Goal: Obtain resource: Download file/media

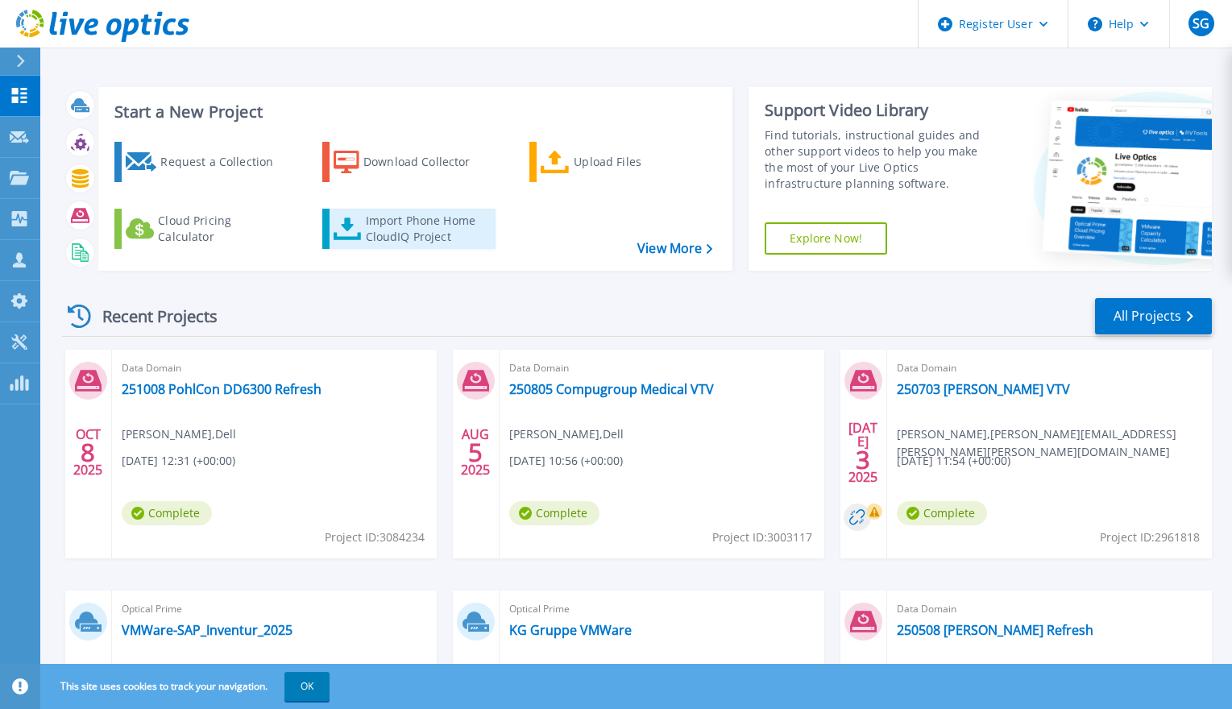
click at [399, 224] on div "Import Phone Home CloudIQ Project" at bounding box center [429, 229] width 126 height 32
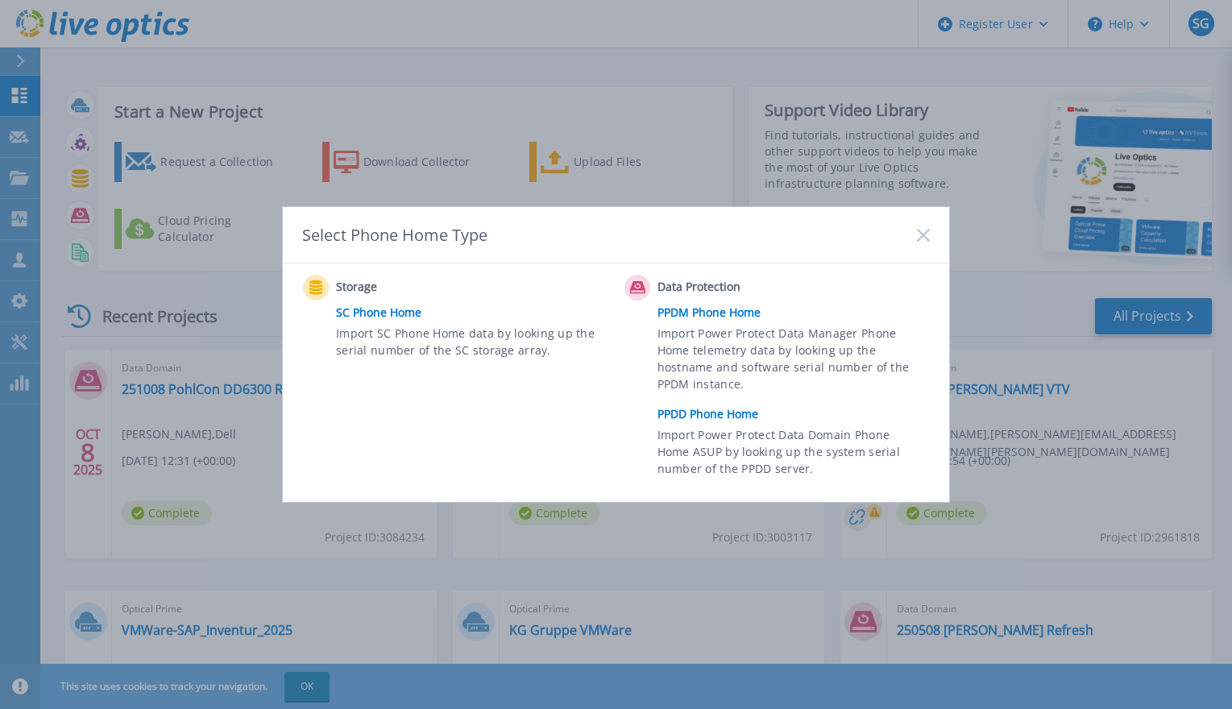
click at [714, 421] on link "PPDD Phone Home" at bounding box center [798, 414] width 280 height 24
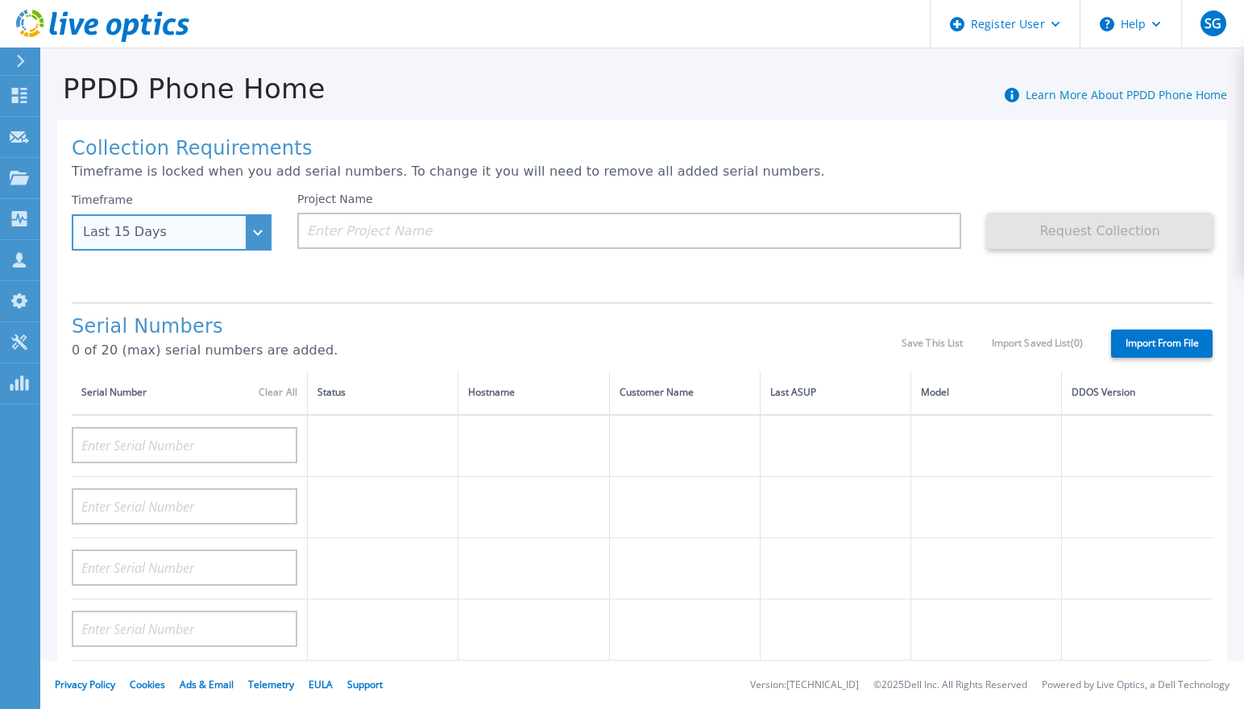
click at [255, 236] on div "Last 15 Days" at bounding box center [172, 232] width 200 height 36
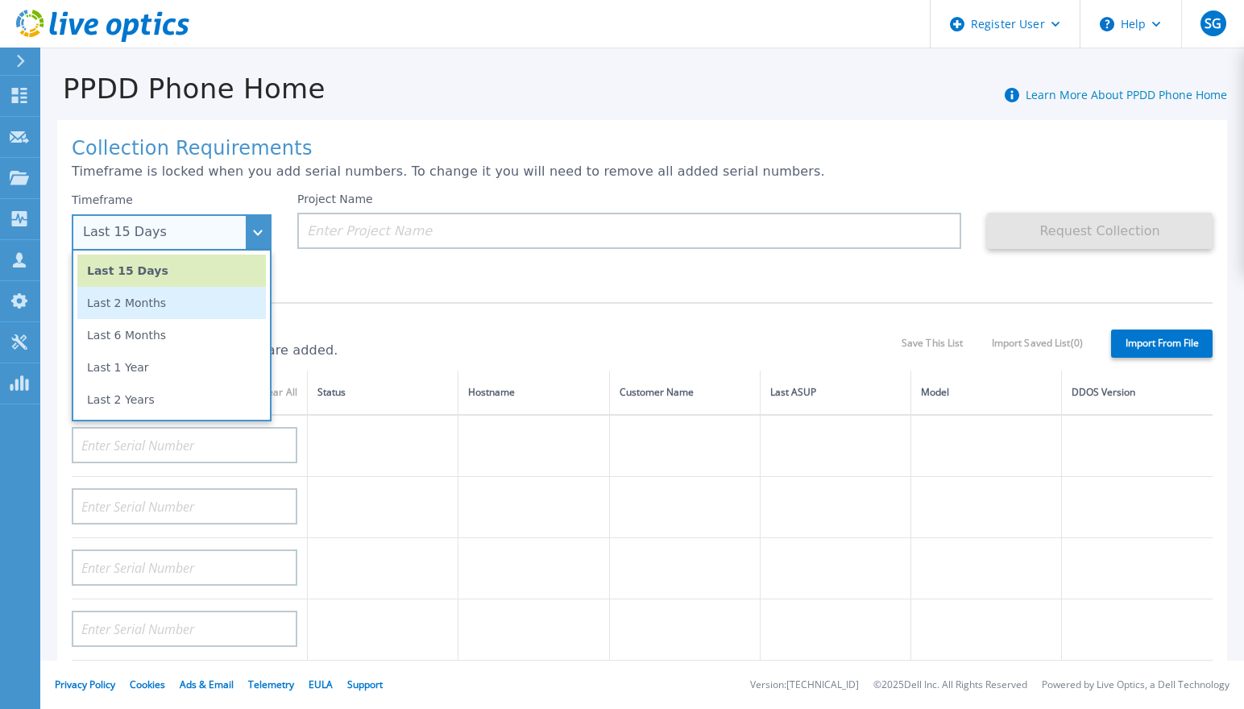
click at [131, 305] on li "Last 2 Months" at bounding box center [171, 303] width 189 height 32
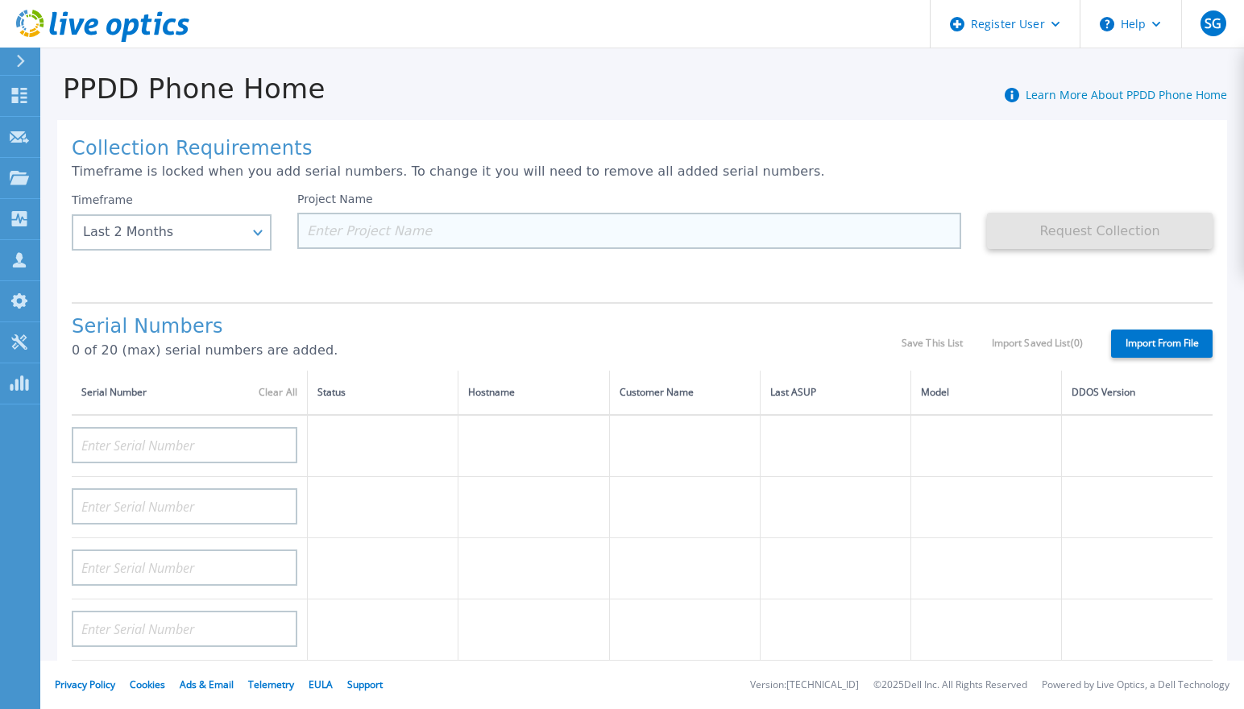
click at [320, 230] on input at bounding box center [629, 231] width 664 height 36
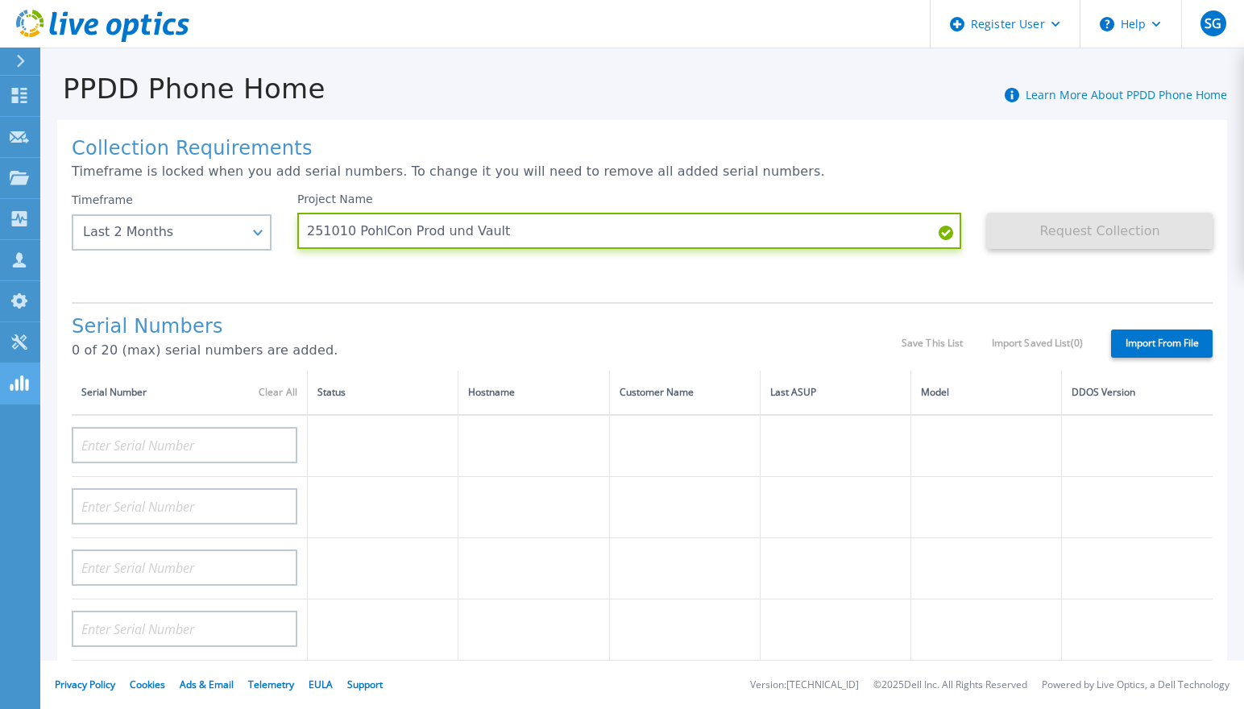
type input "251010 PohlCon Prod und Vault"
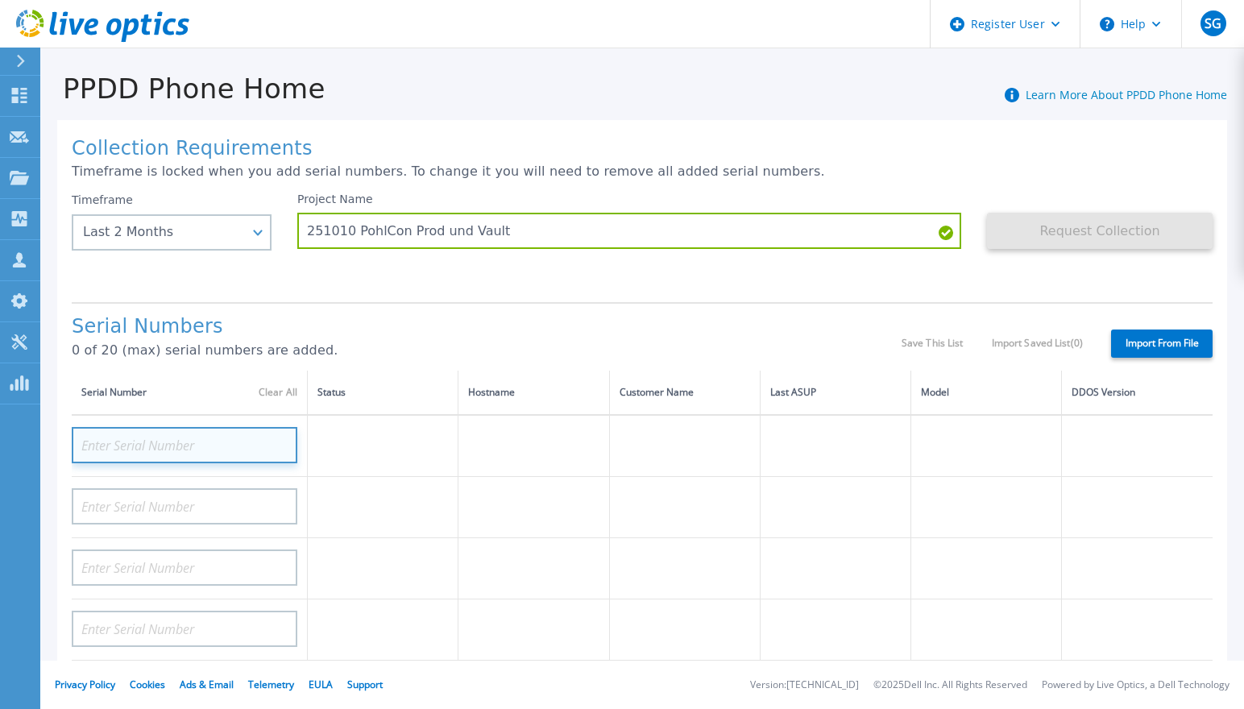
click at [122, 446] on input at bounding box center [185, 445] width 226 height 36
paste input "CNFCP001BG02X4"
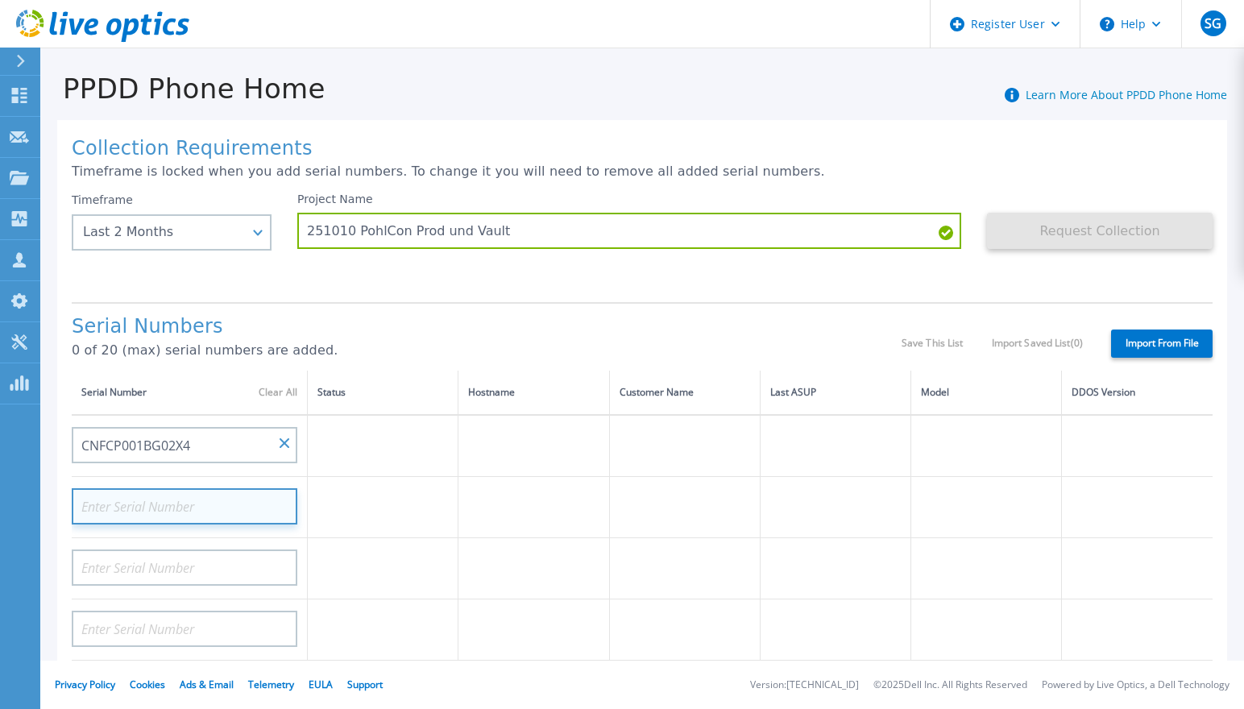
click at [209, 509] on input at bounding box center [185, 506] width 226 height 36
type input "CKM01220805475"
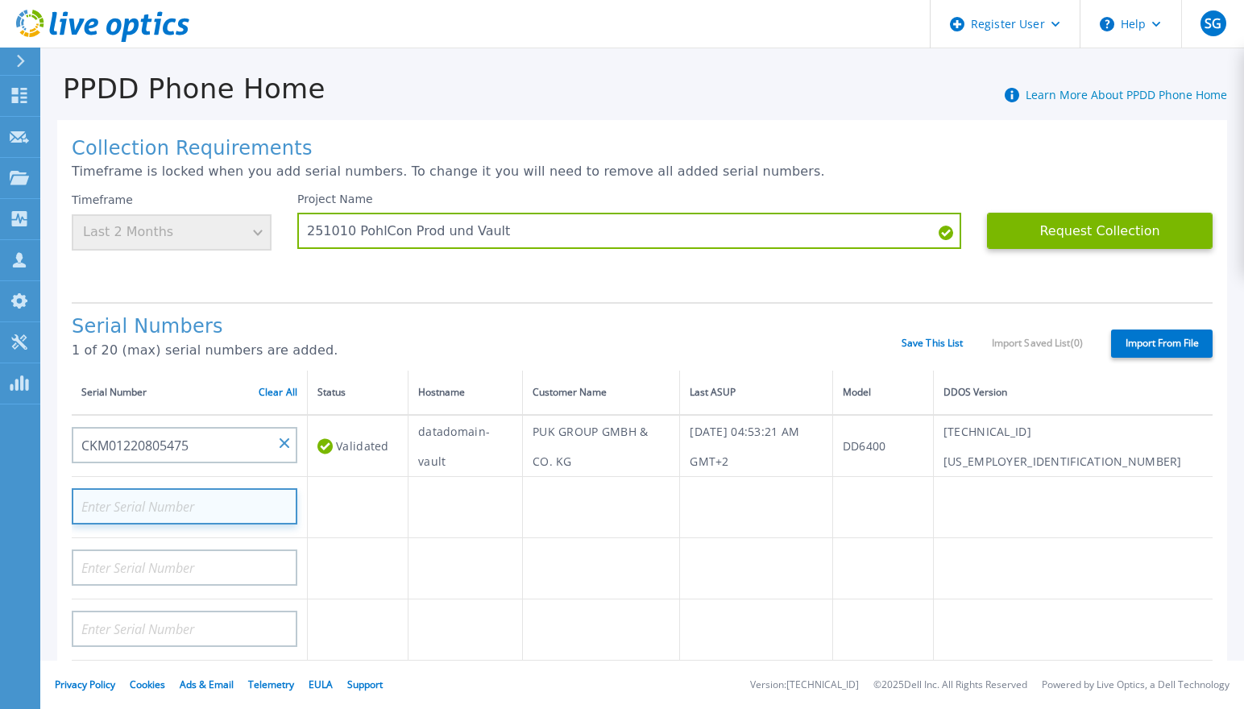
click at [114, 504] on input at bounding box center [185, 506] width 226 height 36
paste input "CKM00181203605"
type input "CKM00181203605"
click at [338, 564] on td at bounding box center [358, 568] width 101 height 61
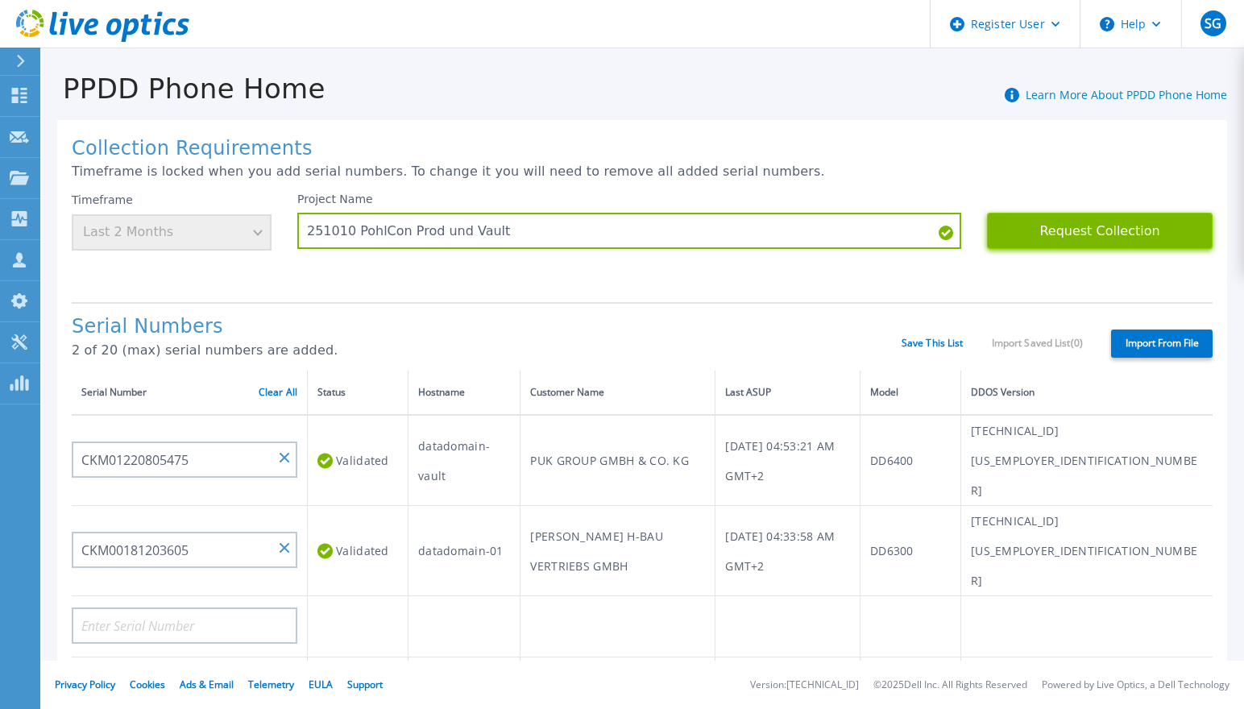
click at [1056, 228] on button "Request Collection" at bounding box center [1100, 231] width 226 height 36
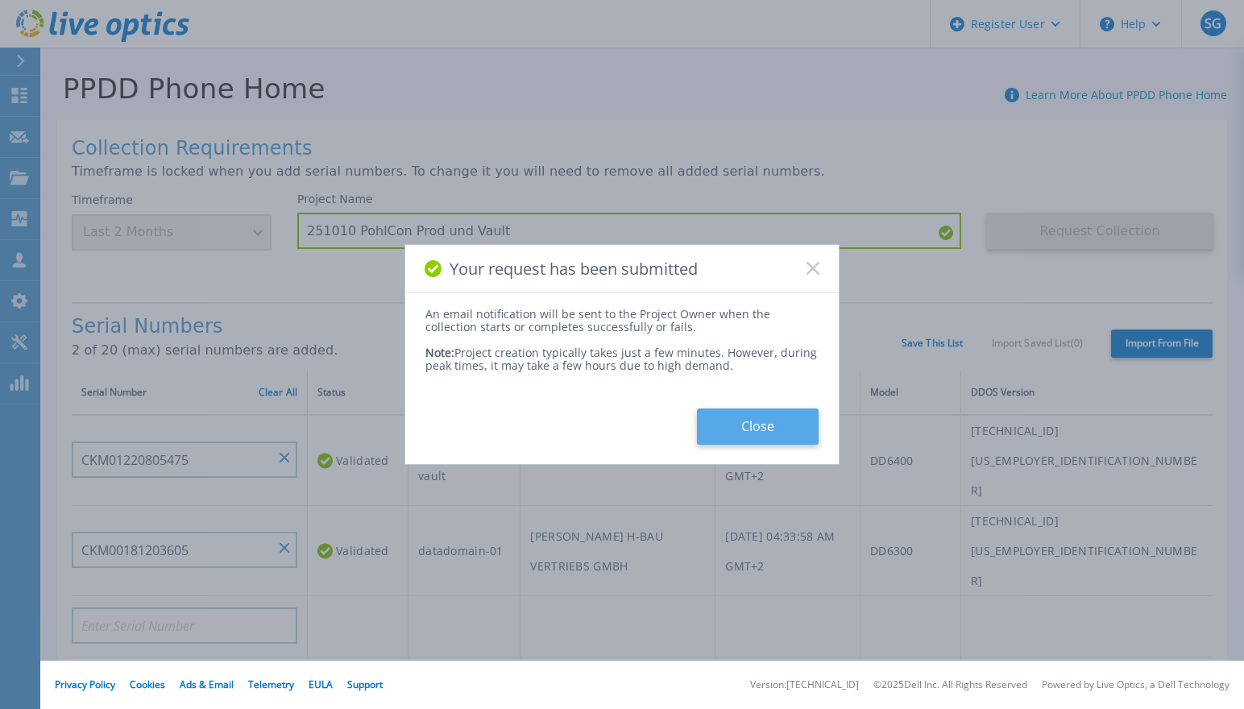
click at [758, 423] on button "Close" at bounding box center [758, 427] width 122 height 36
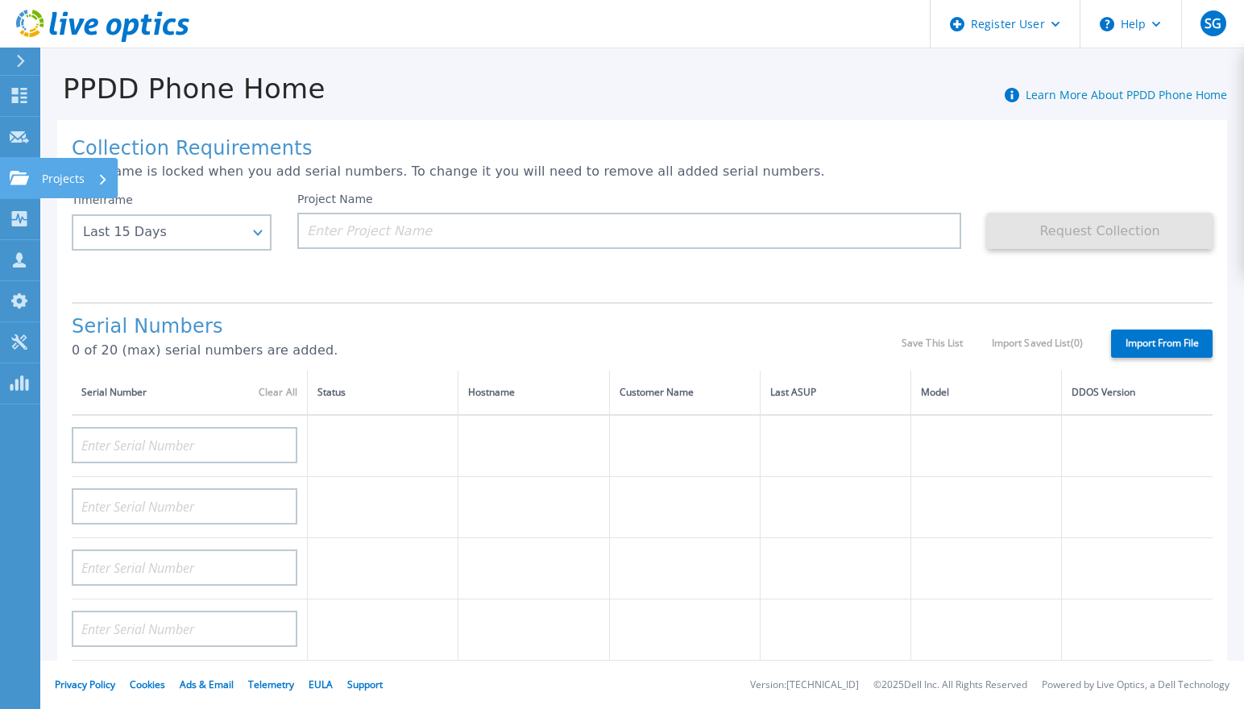
click at [11, 181] on icon at bounding box center [19, 178] width 19 height 14
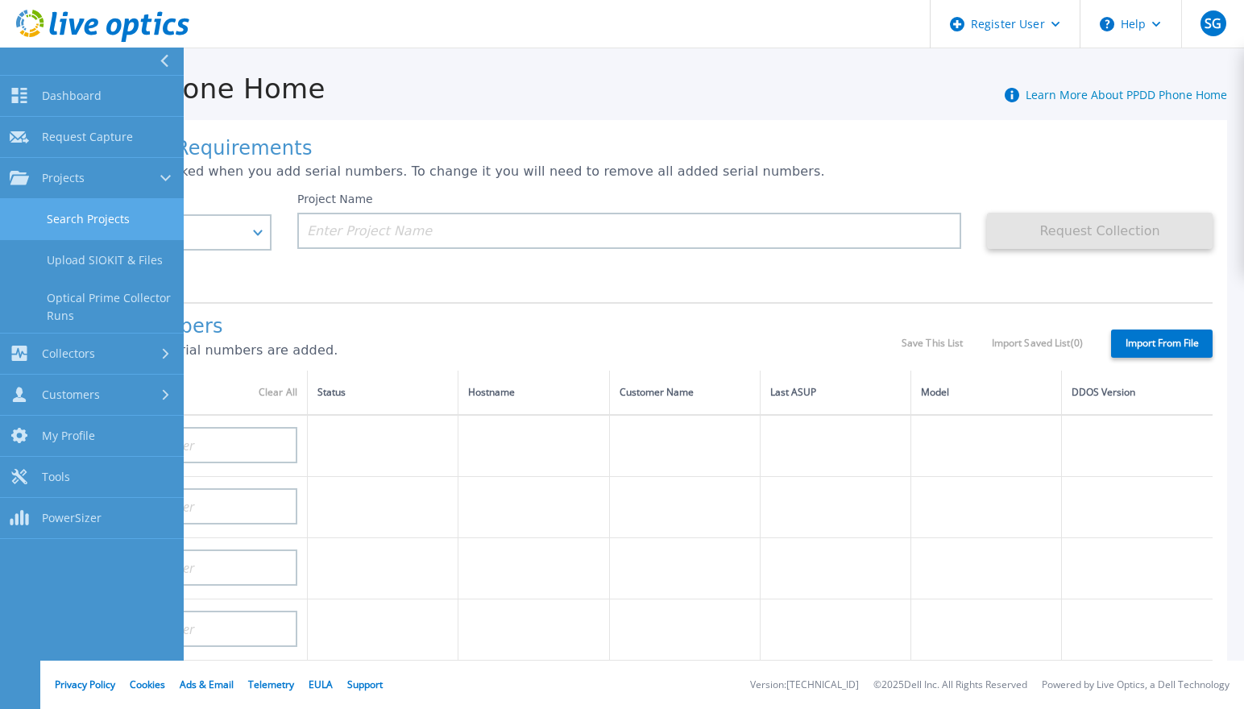
click at [81, 216] on link "Search Projects" at bounding box center [92, 219] width 184 height 41
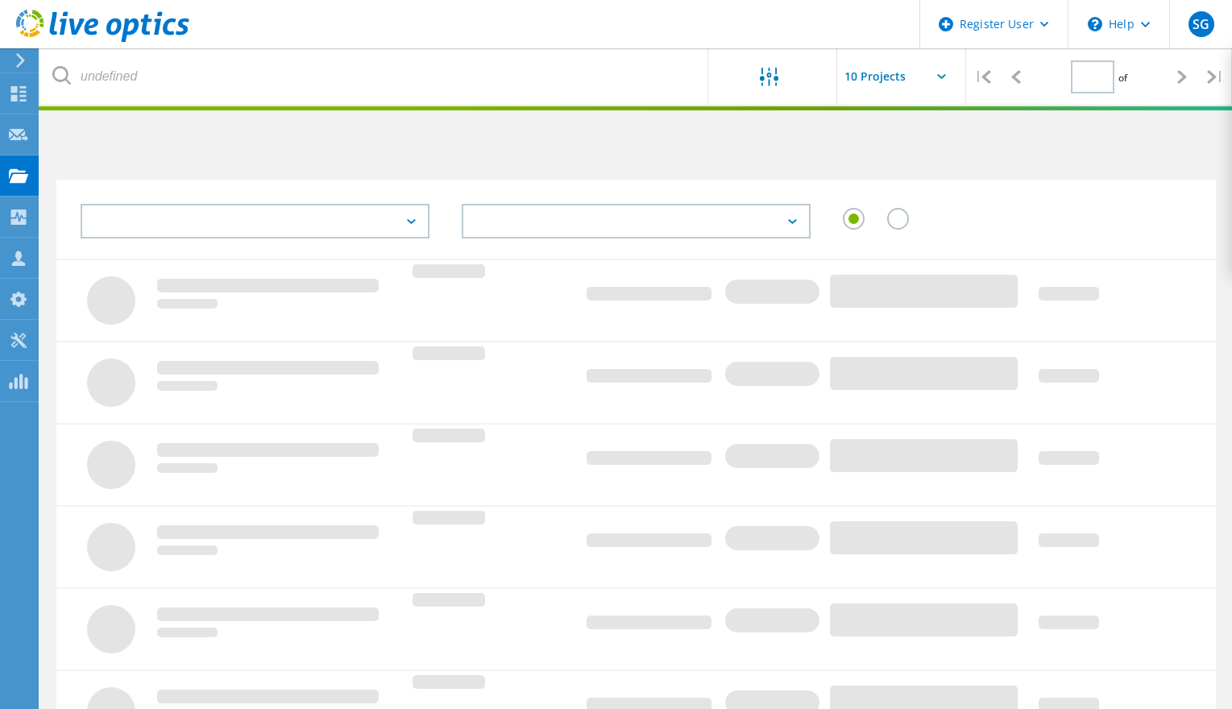
type input "1"
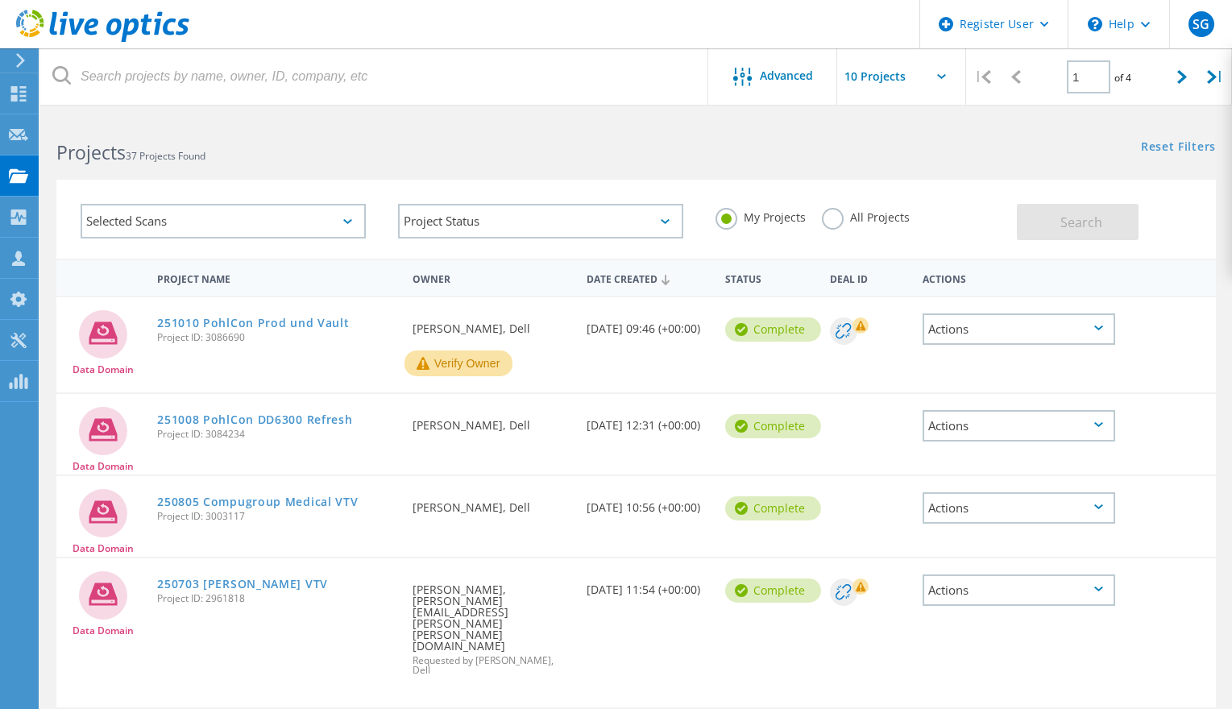
click at [451, 363] on button "Verify Owner" at bounding box center [459, 364] width 108 height 26
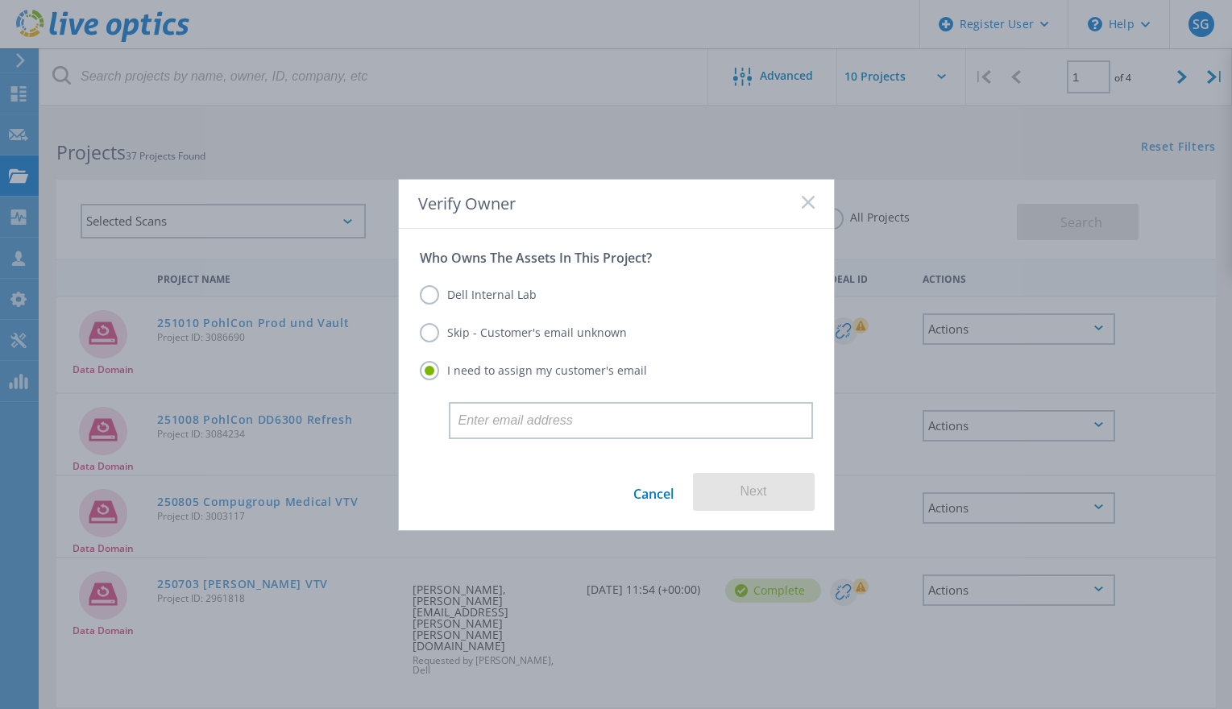
click at [430, 296] on label "Dell Internal Lab" at bounding box center [478, 294] width 117 height 19
click at [0, 0] on input "Dell Internal Lab" at bounding box center [0, 0] width 0 height 0
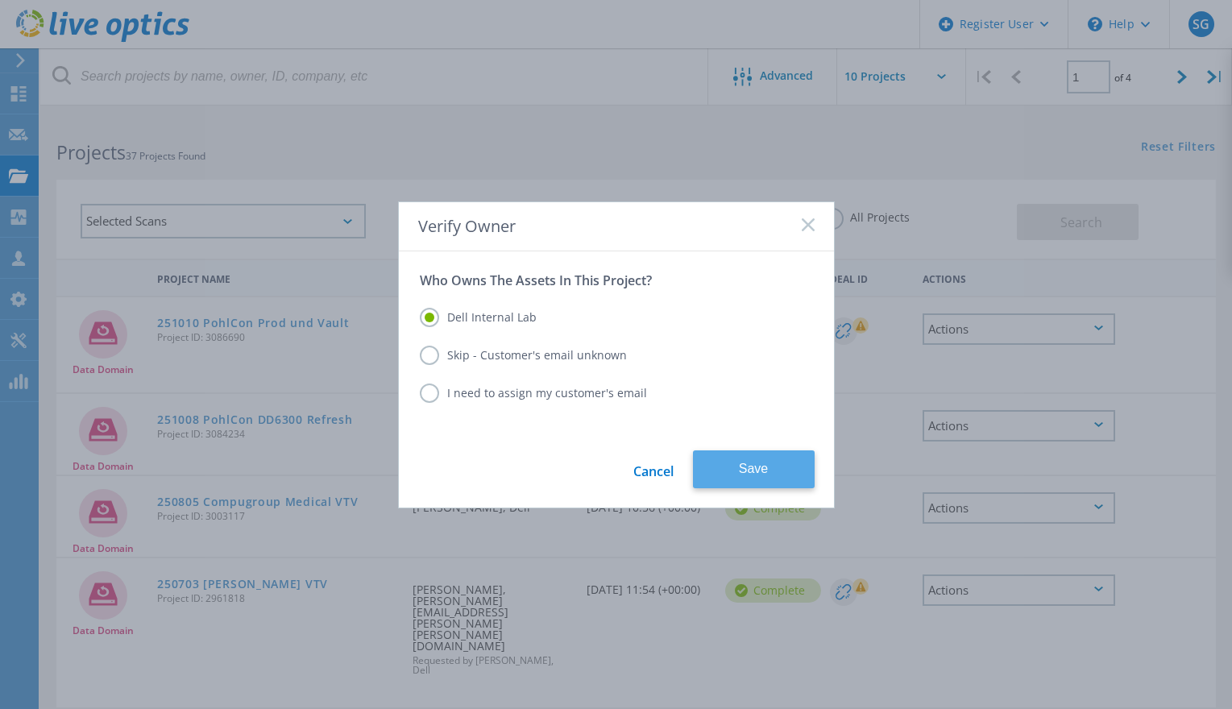
click at [788, 469] on button "Save" at bounding box center [754, 470] width 122 height 38
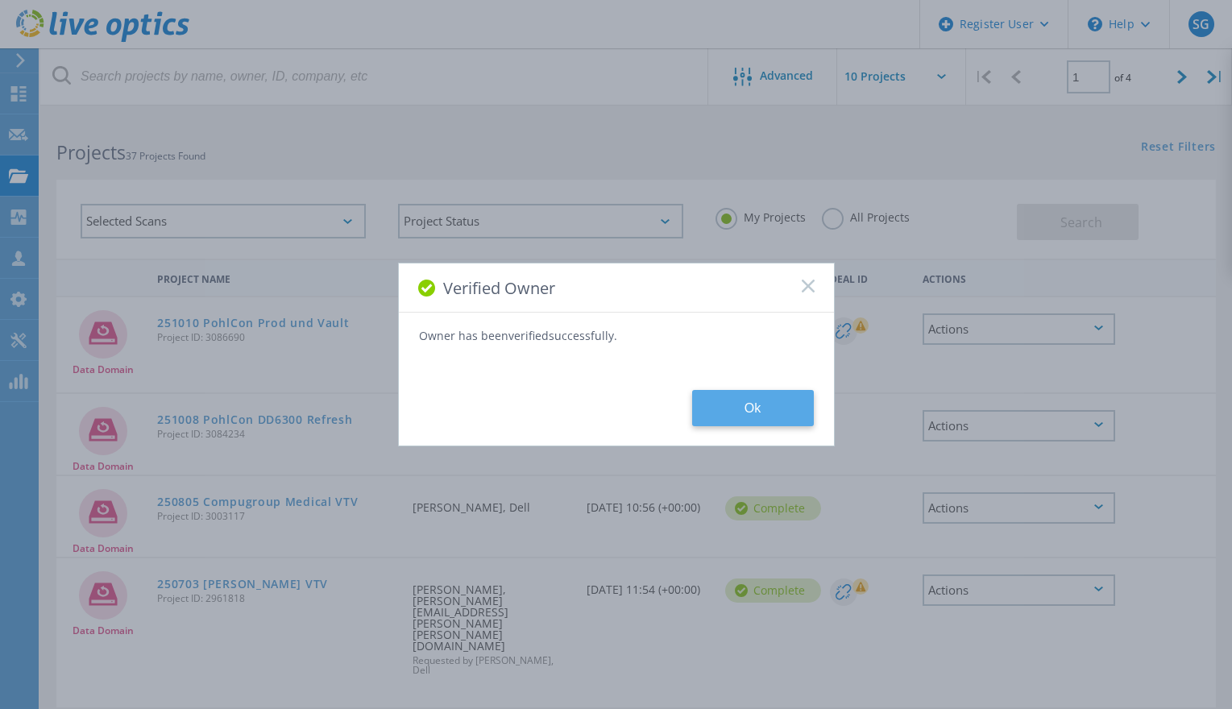
click at [729, 410] on button "Ok" at bounding box center [753, 408] width 122 height 36
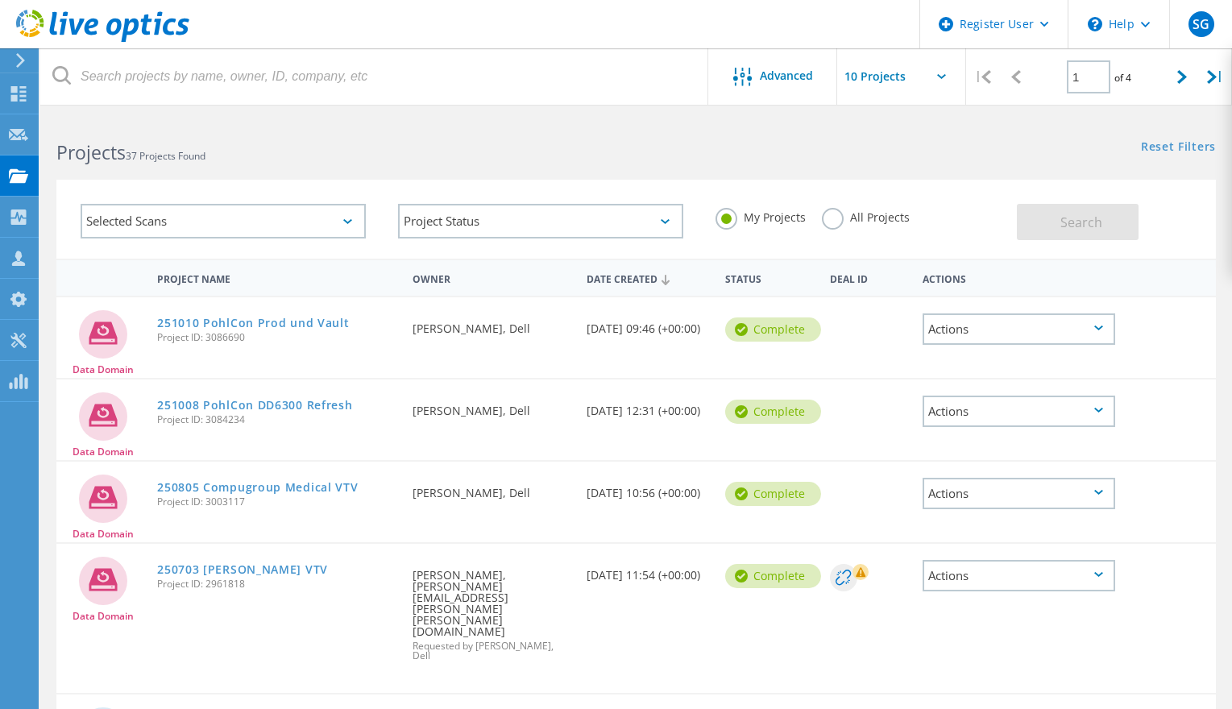
click at [1098, 326] on icon at bounding box center [1098, 328] width 9 height 5
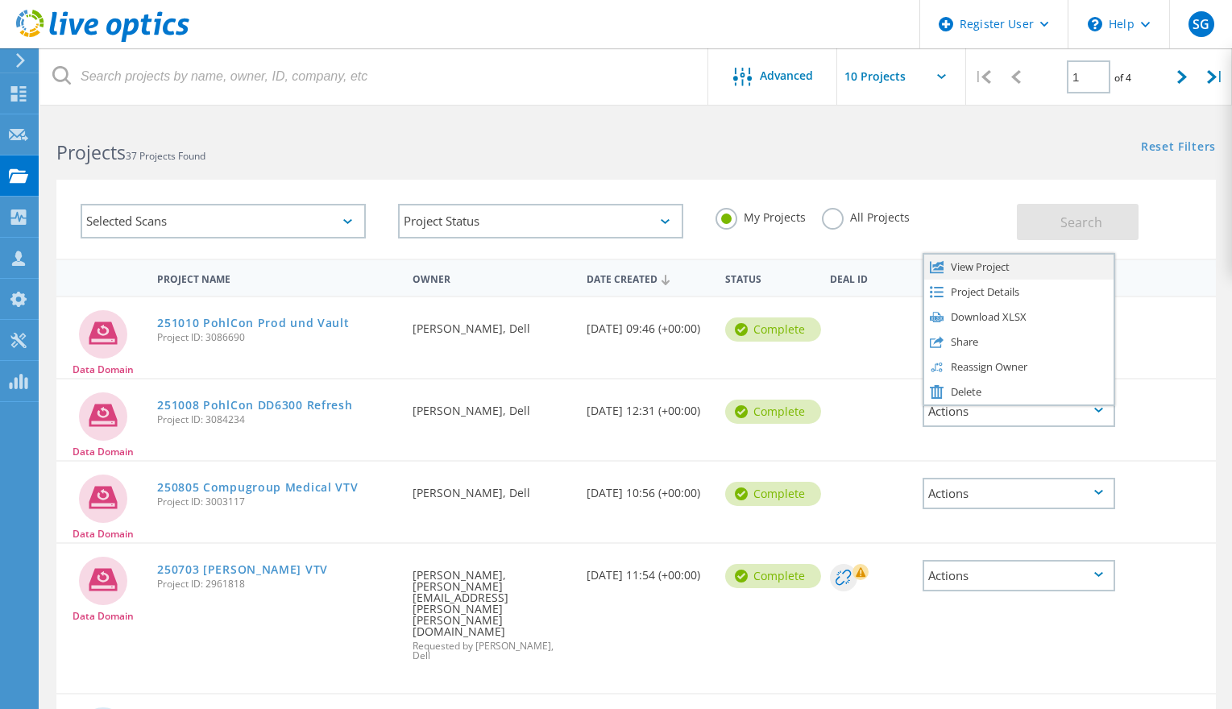
click at [978, 264] on div "View Project" at bounding box center [1018, 267] width 189 height 25
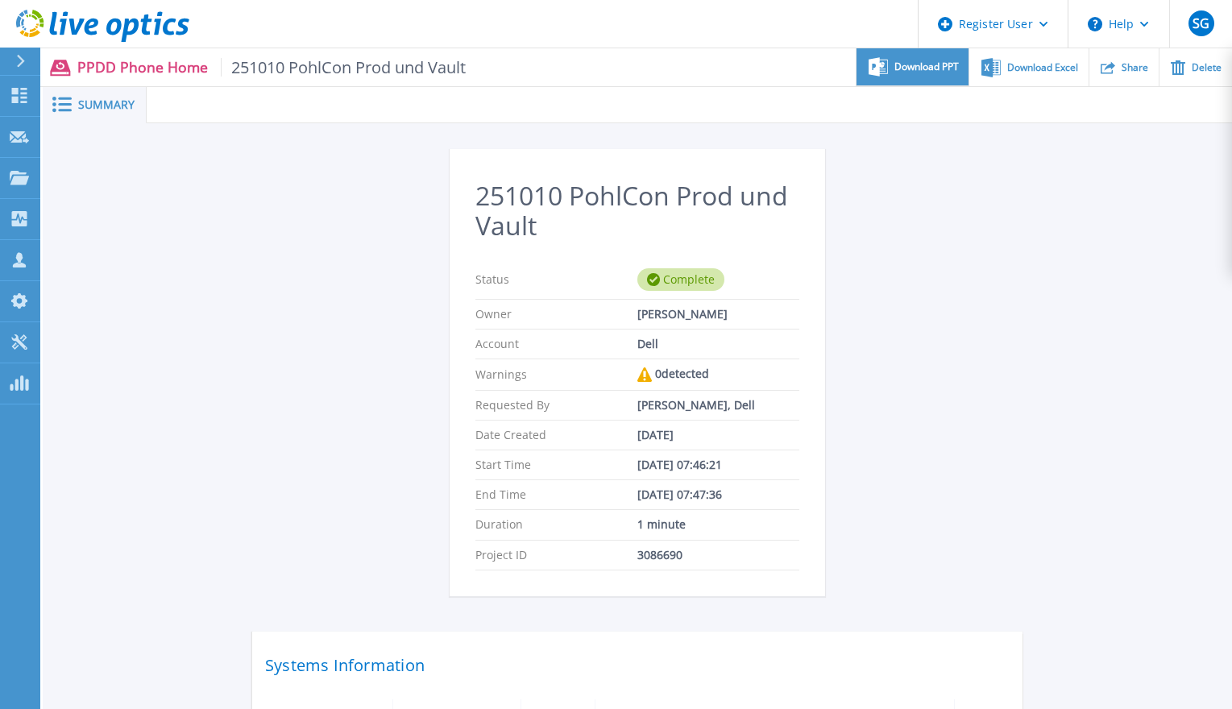
click at [902, 67] on span "Download PPT" at bounding box center [927, 67] width 64 height 10
click at [1102, 206] on div "251010 PohlCon Prod und Vault Status Complete Owner Stefan Goetz Account Dell W…" at bounding box center [638, 483] width 1190 height 720
click at [1032, 69] on span "Download Excel" at bounding box center [1042, 67] width 71 height 10
click at [1067, 286] on div "251010 PohlCon Prod und Vault Status Complete Owner Stefan Goetz Account Dell W…" at bounding box center [638, 483] width 1190 height 720
drag, startPoint x: 307, startPoint y: 312, endPoint x: 306, endPoint y: 273, distance: 38.7
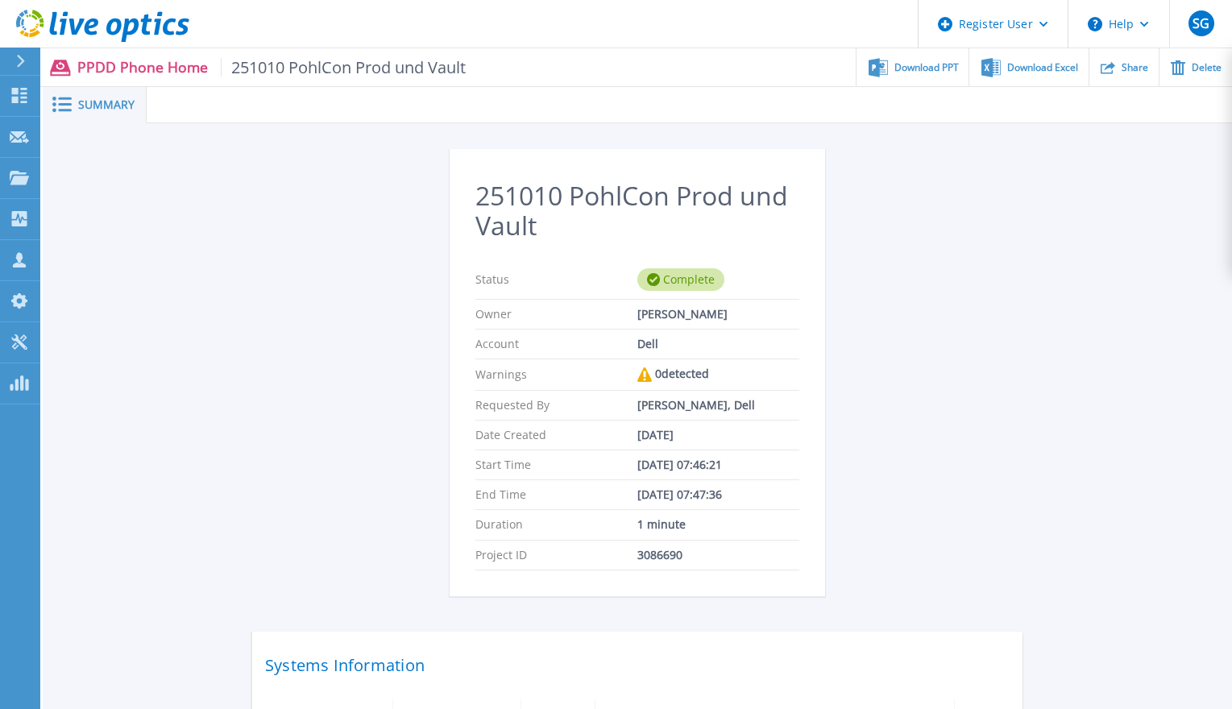
click at [307, 312] on div "251010 PohlCon Prod und Vault Status Complete Owner Stefan Goetz Account Dell W…" at bounding box center [637, 484] width 770 height 670
